Goal: Task Accomplishment & Management: Use online tool/utility

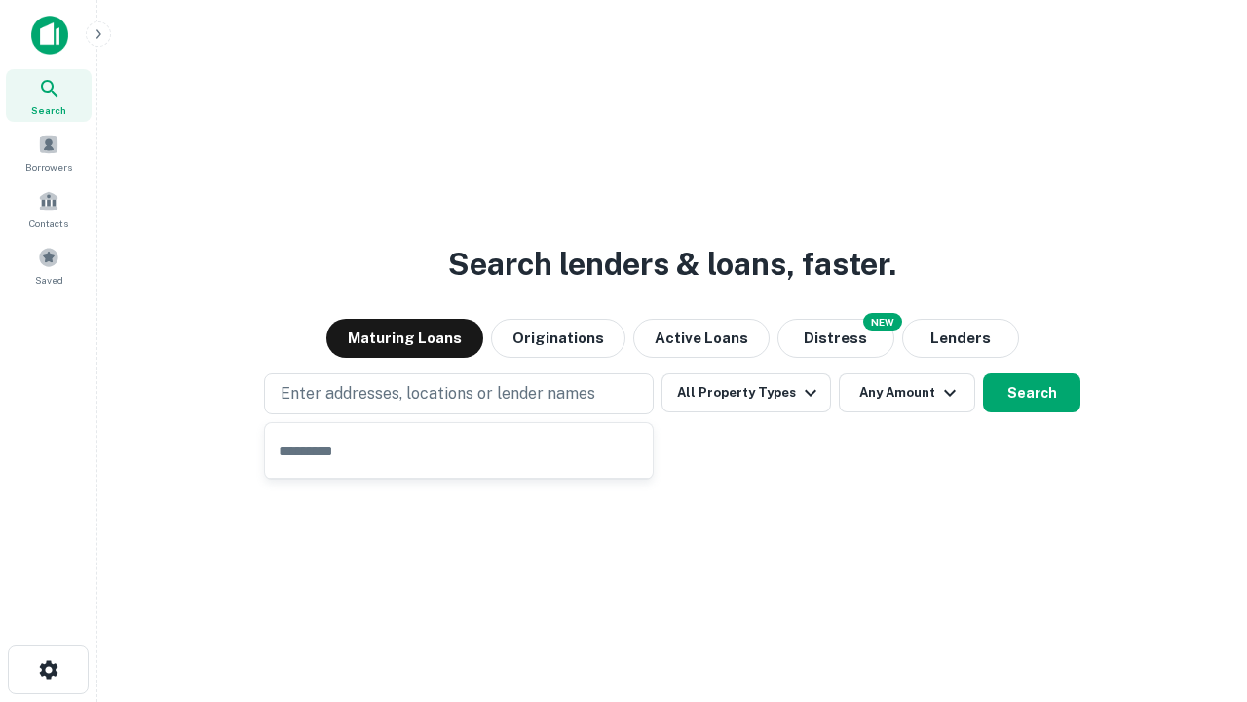
type input "**********"
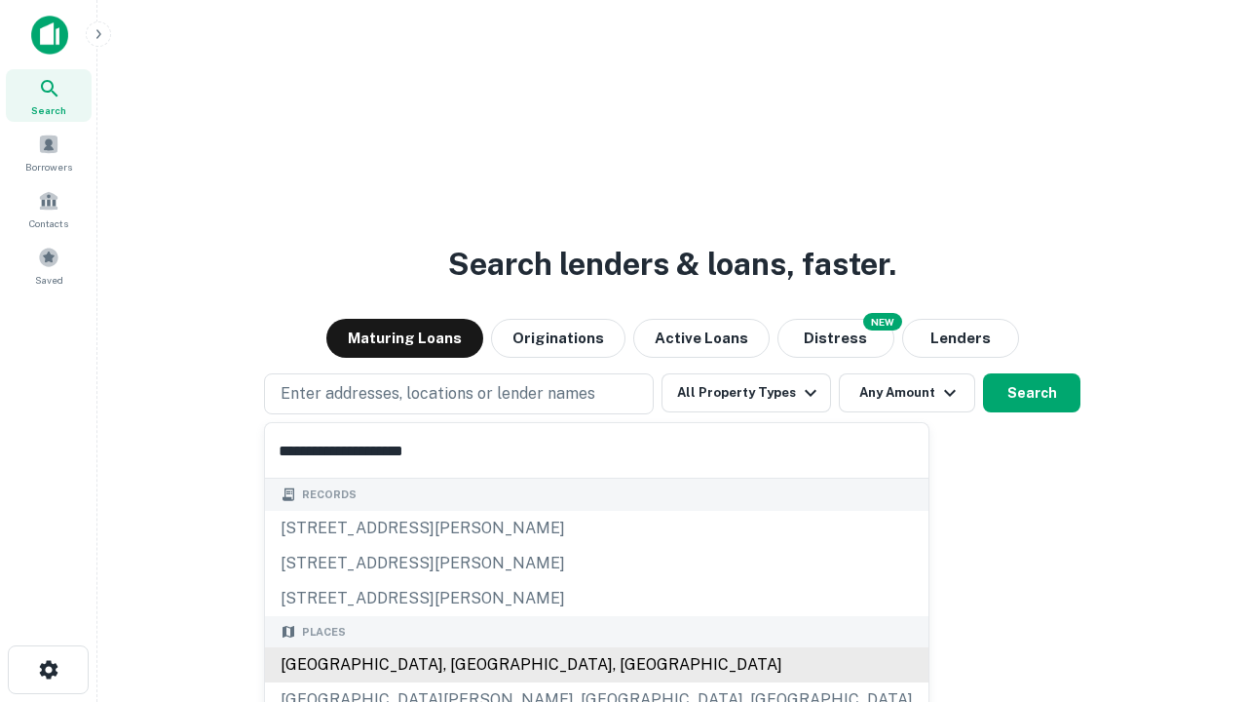
click at [466, 664] on div "[GEOGRAPHIC_DATA], [GEOGRAPHIC_DATA], [GEOGRAPHIC_DATA]" at bounding box center [597, 664] width 664 height 35
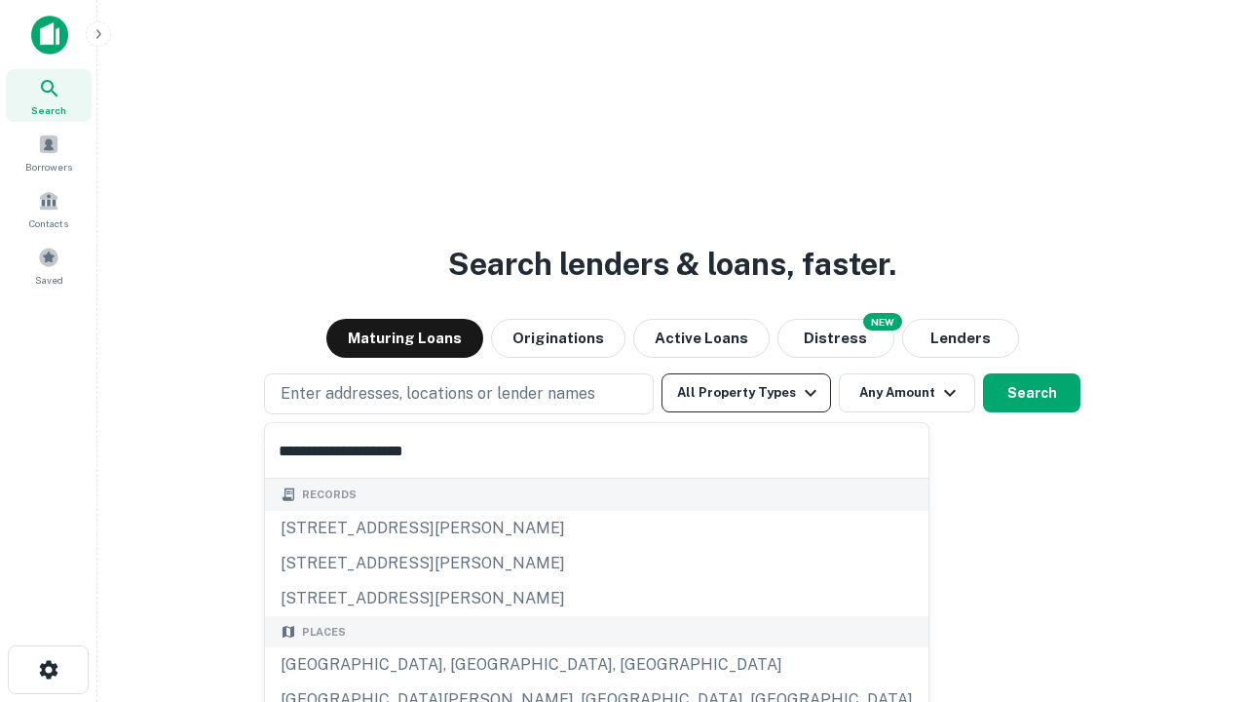
click at [746, 393] on button "All Property Types" at bounding box center [747, 392] width 170 height 39
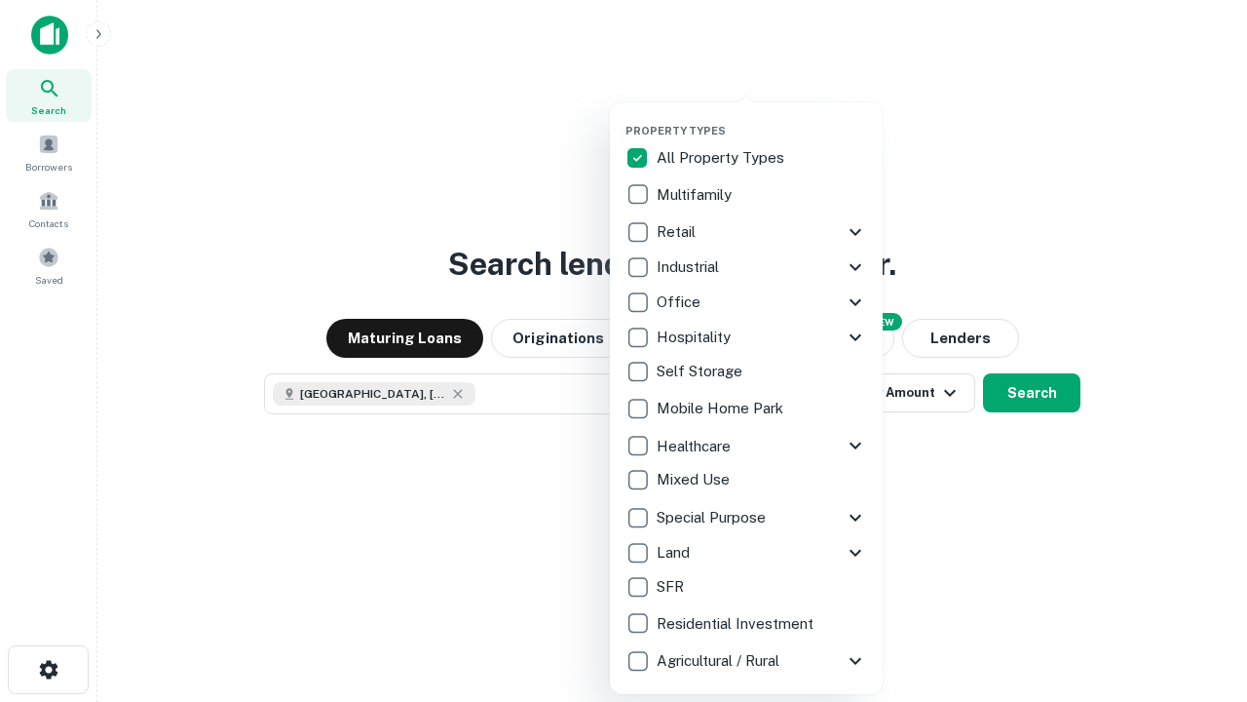
click at [762, 118] on button "button" at bounding box center [762, 118] width 273 height 1
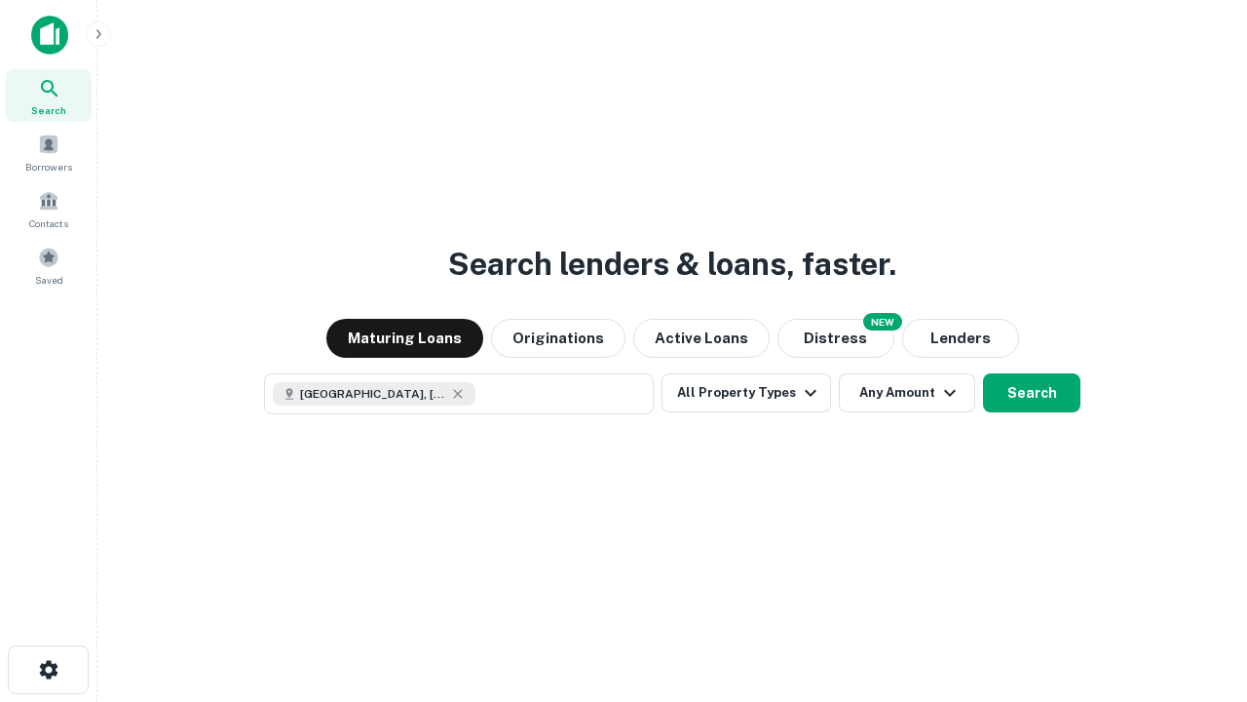
scroll to position [31, 0]
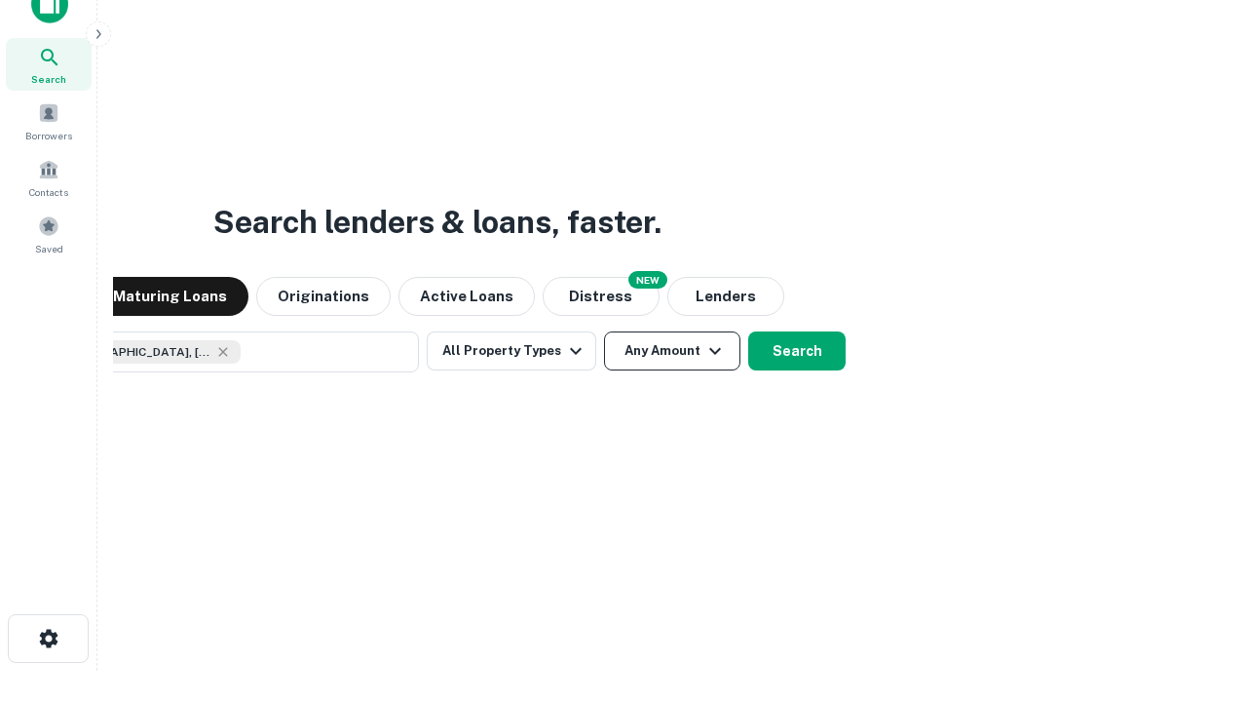
click at [604, 331] on button "Any Amount" at bounding box center [672, 350] width 136 height 39
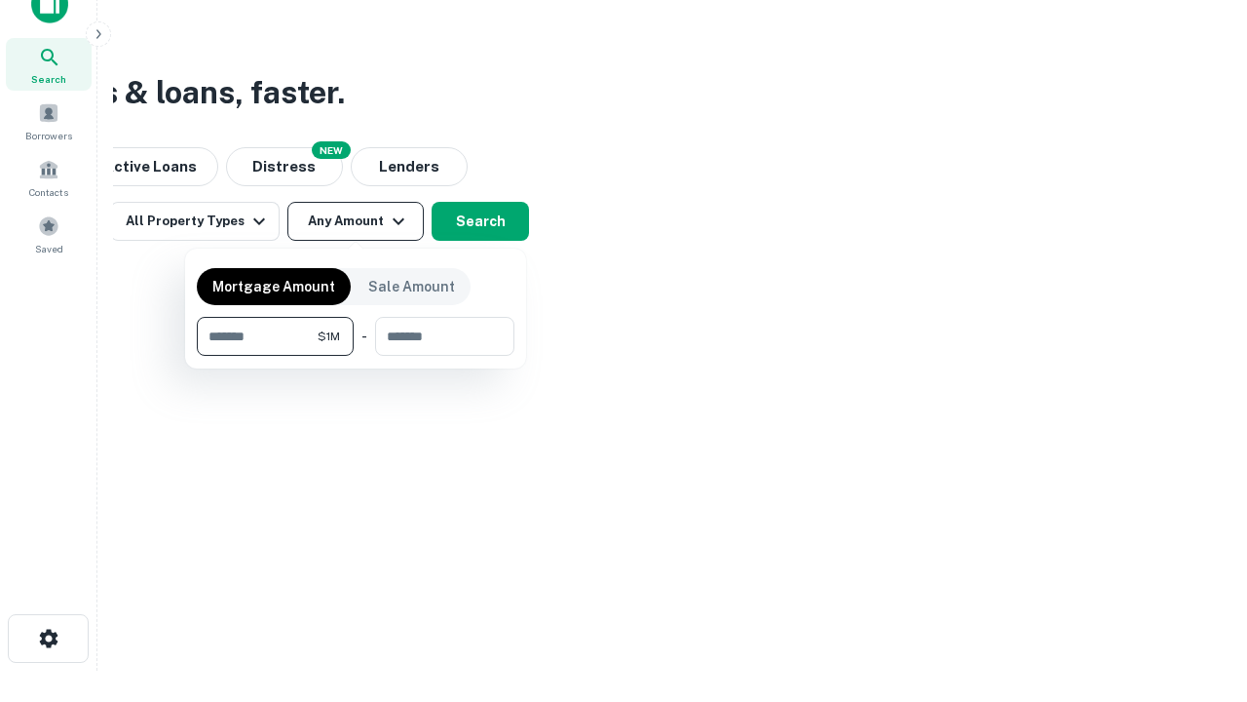
type input "*******"
click at [356, 356] on button "button" at bounding box center [356, 356] width 318 height 1
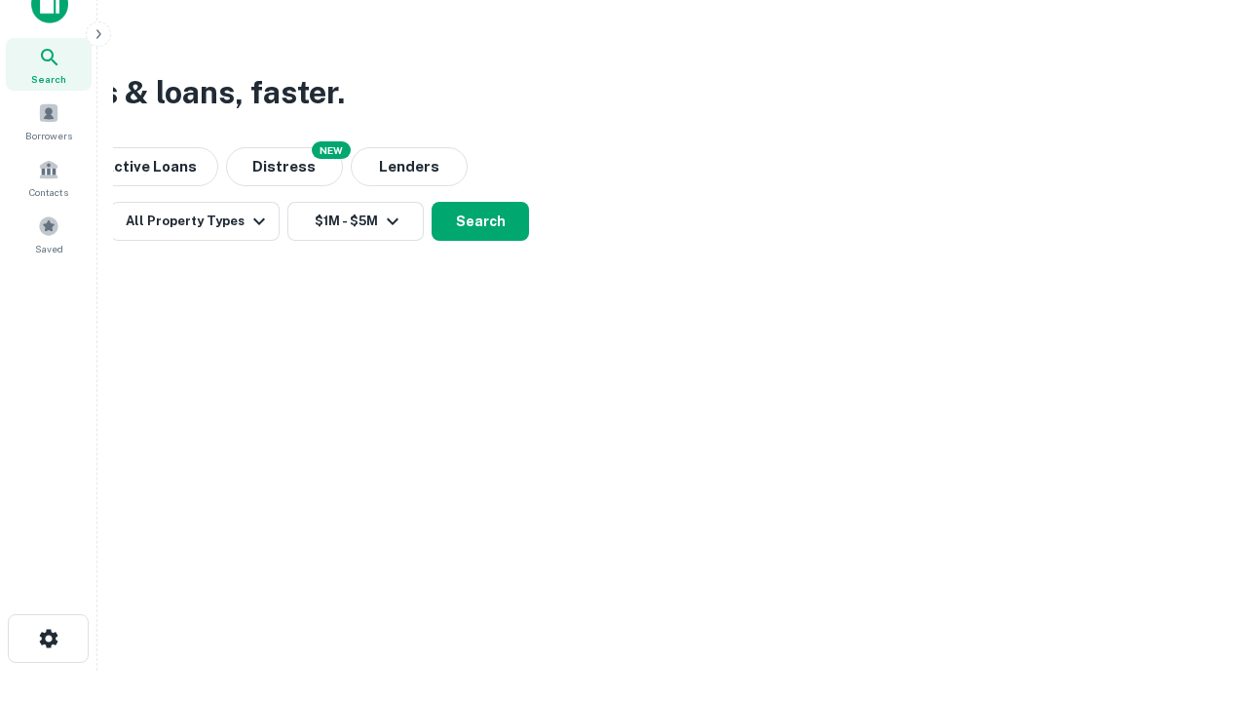
scroll to position [11, 360]
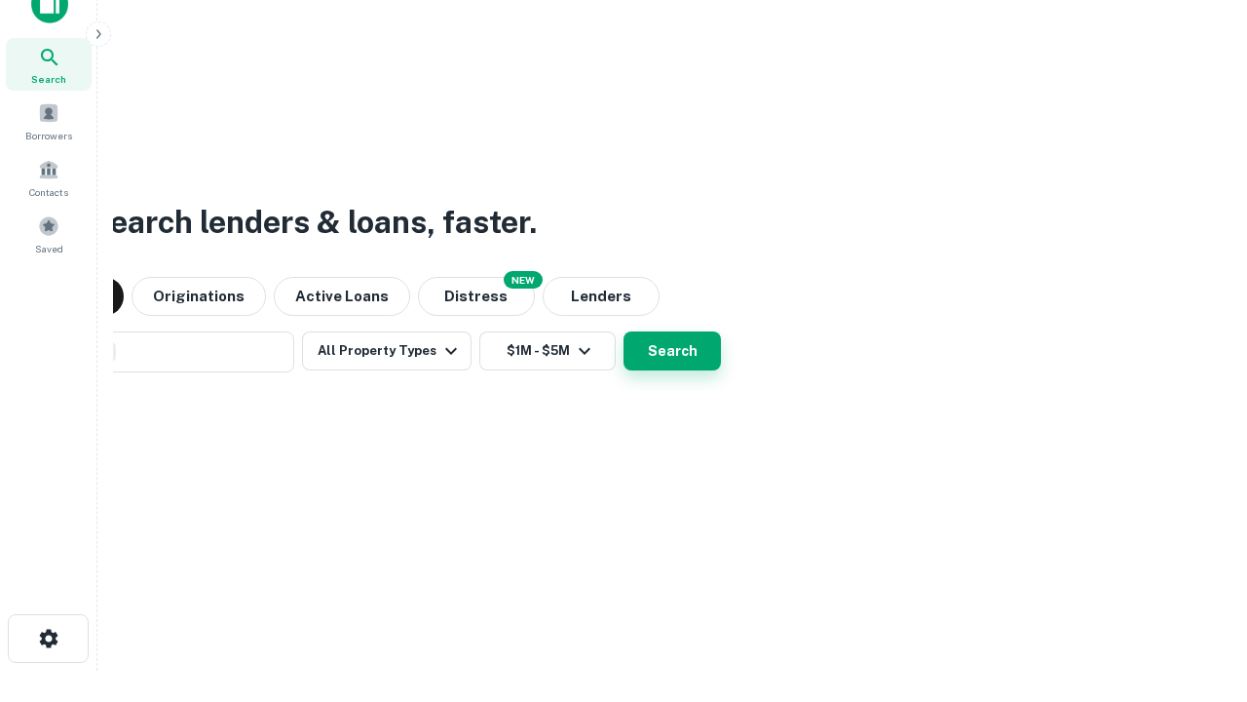
click at [624, 331] on button "Search" at bounding box center [672, 350] width 97 height 39
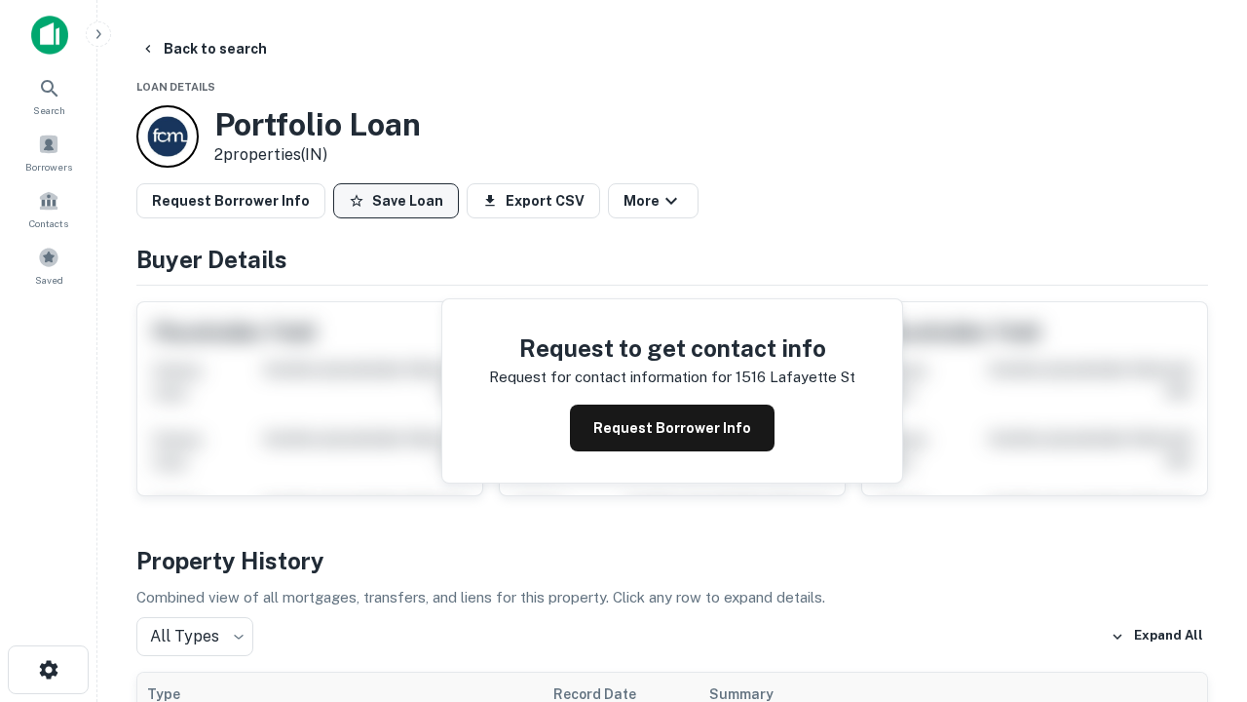
click at [396, 201] on button "Save Loan" at bounding box center [396, 200] width 126 height 35
